Goal: Navigation & Orientation: Find specific page/section

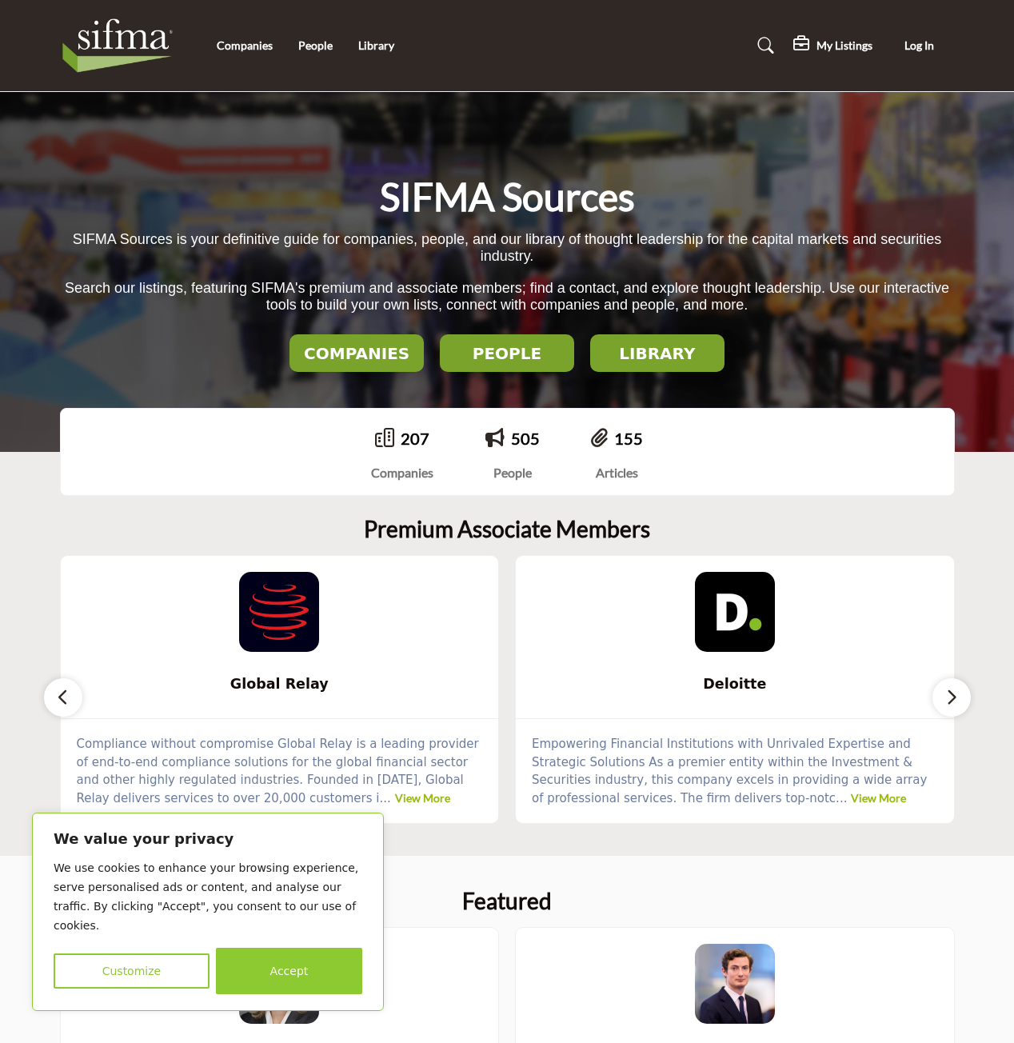
click at [132, 34] on img at bounding box center [122, 46] width 124 height 64
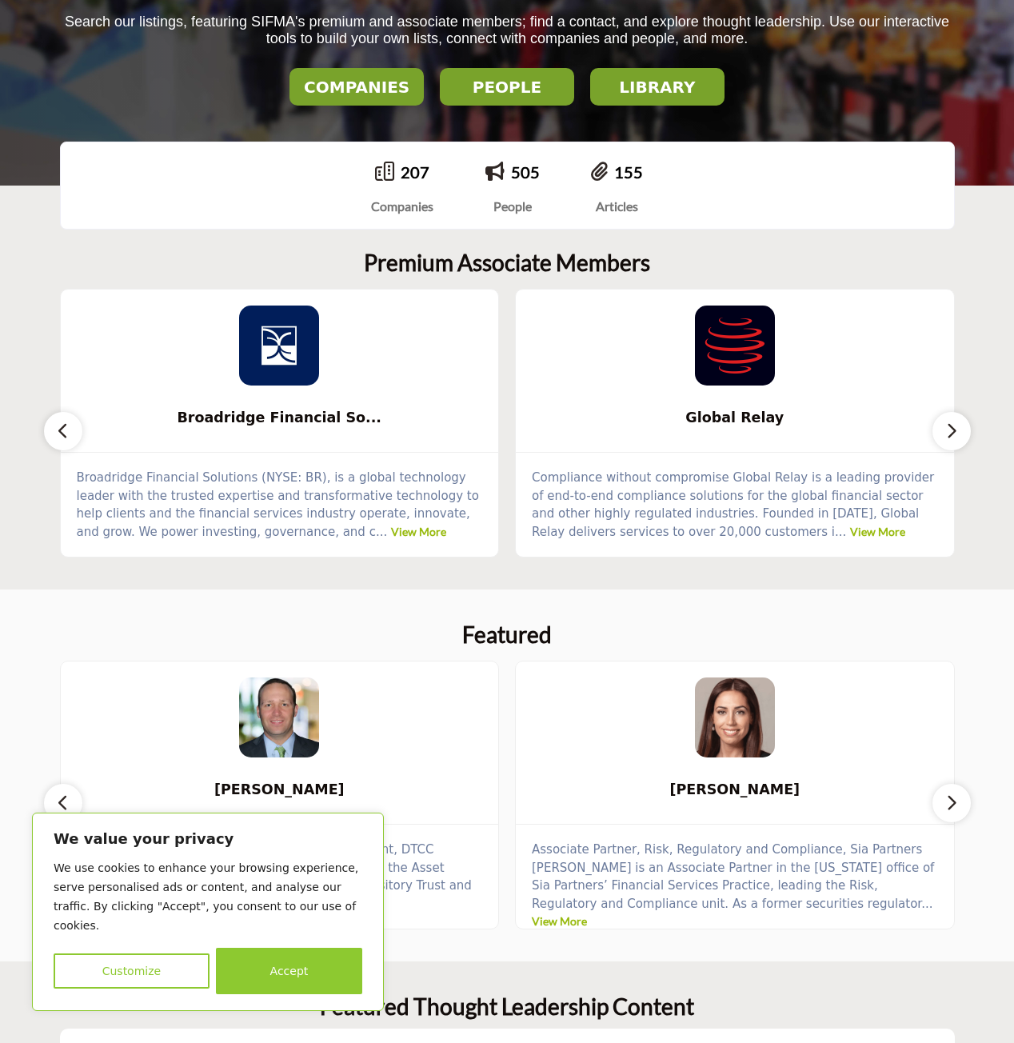
scroll to position [267, 0]
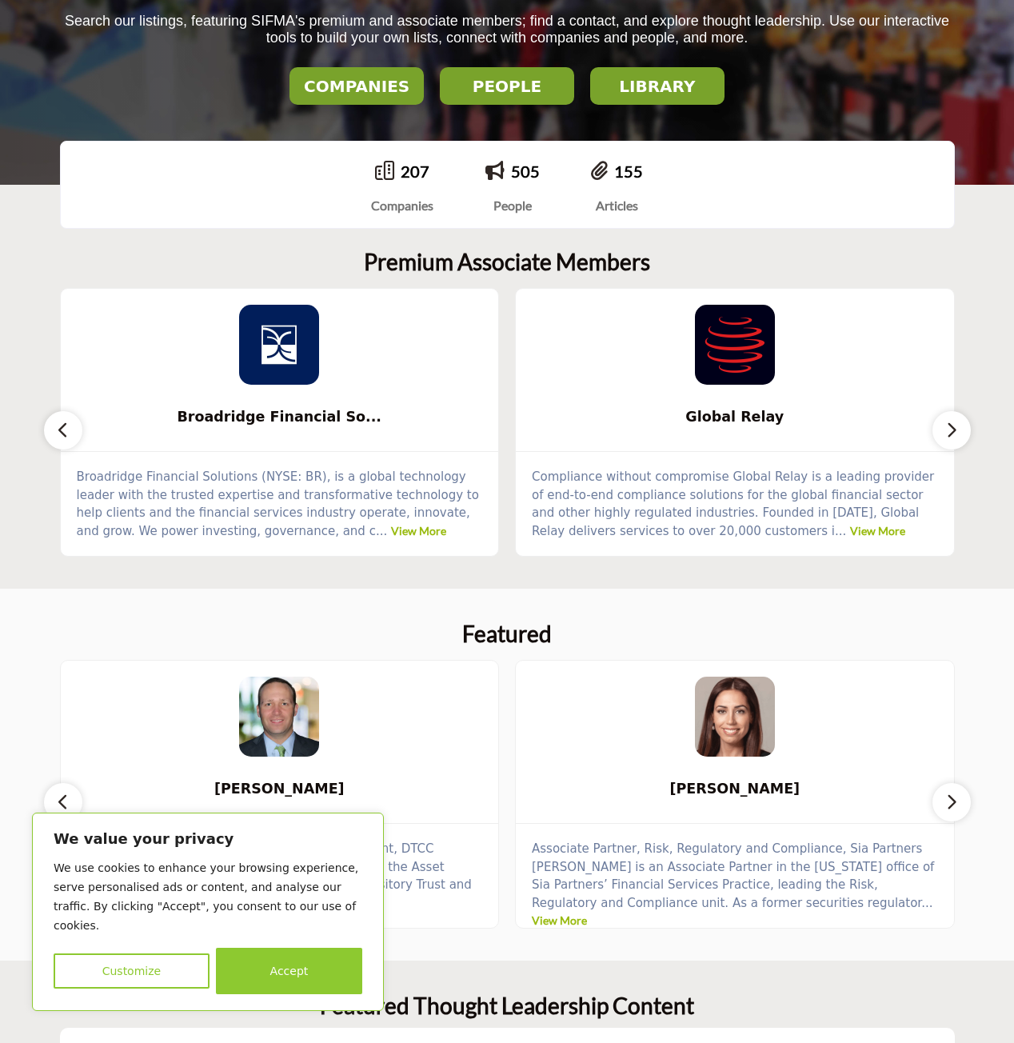
click at [125, 268] on div "Premium Associate Members ..." at bounding box center [507, 403] width 895 height 308
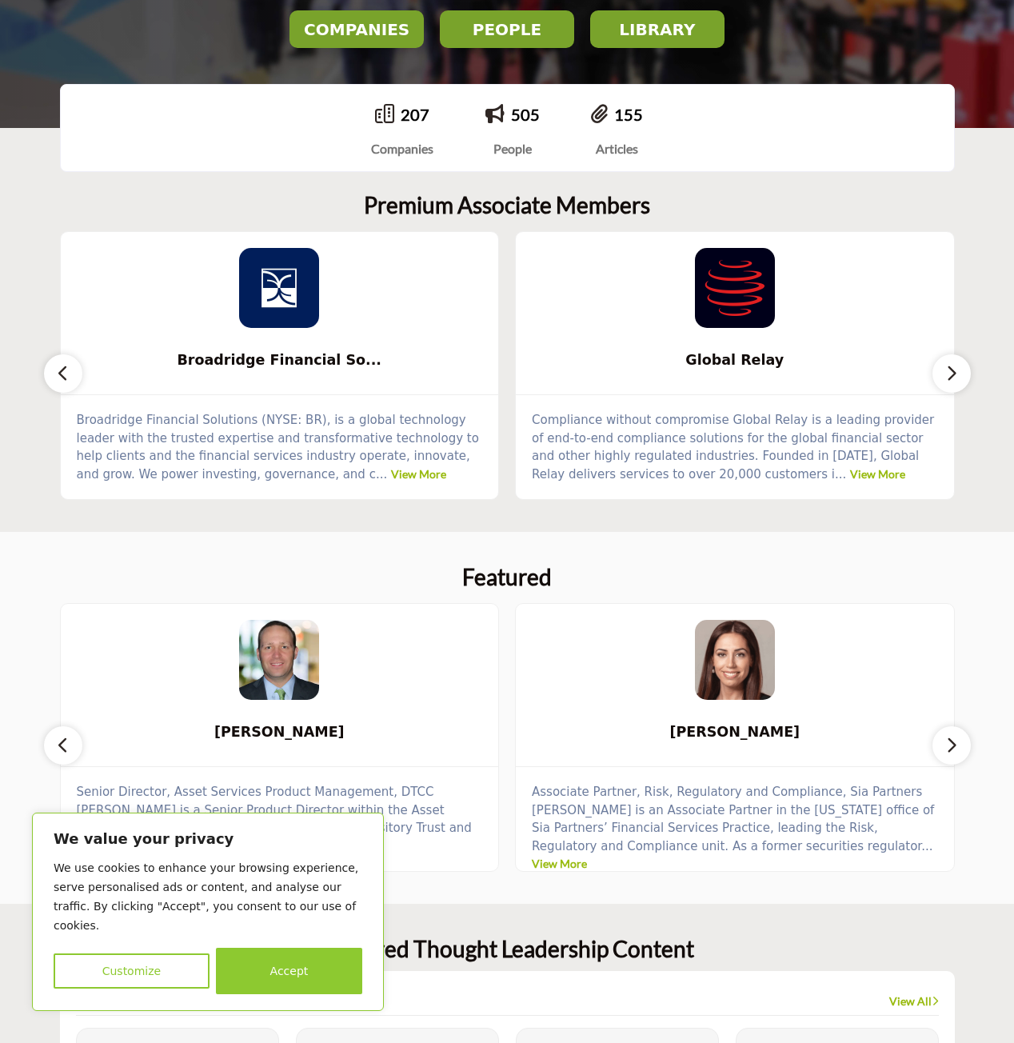
scroll to position [0, 0]
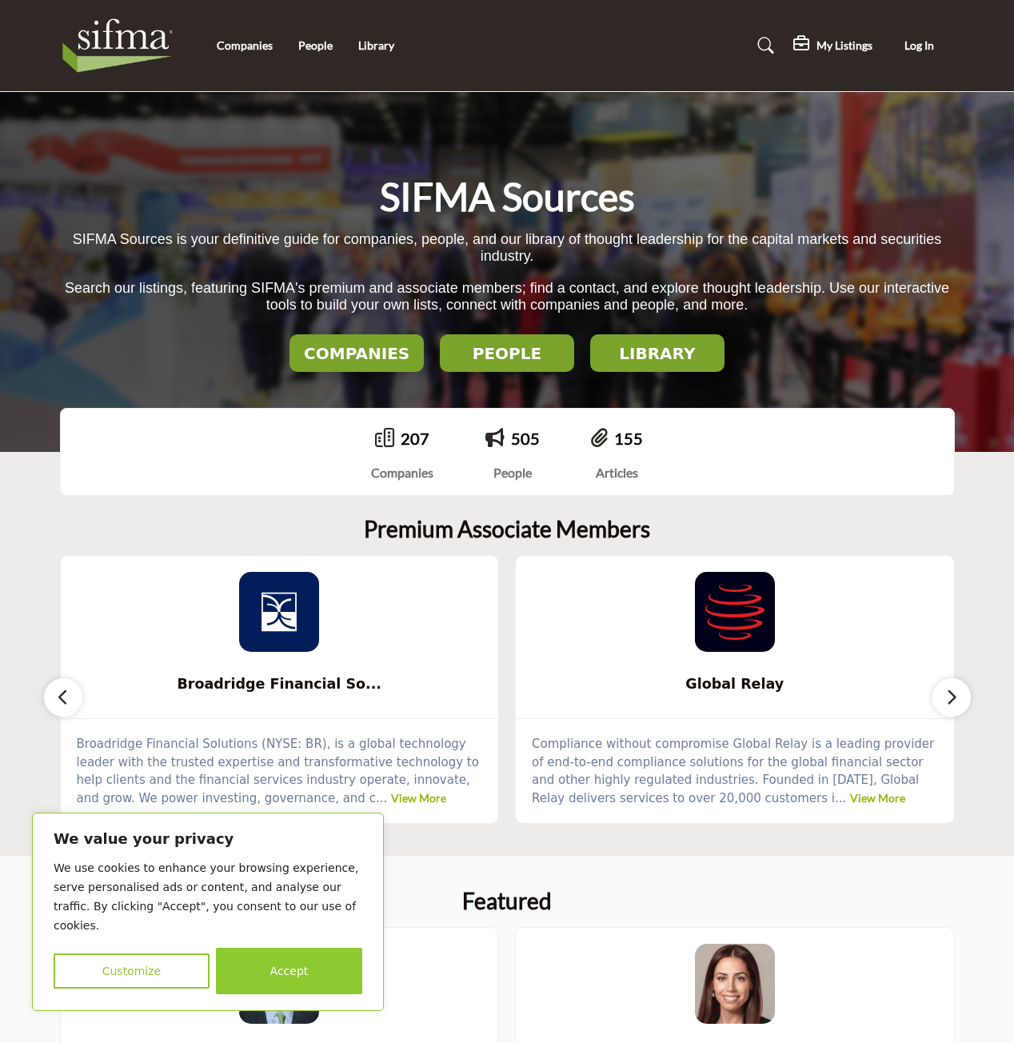
click at [109, 42] on img at bounding box center [122, 46] width 124 height 64
